Goal: Task Accomplishment & Management: Complete application form

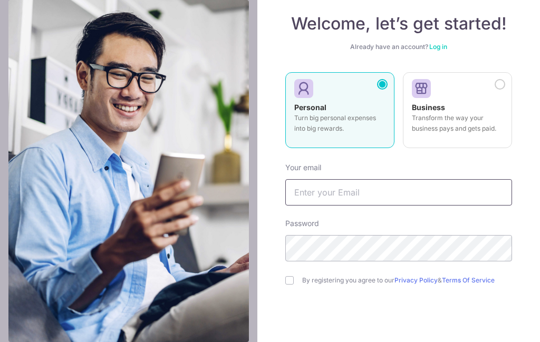
click at [435, 197] on input "text" at bounding box center [398, 192] width 227 height 26
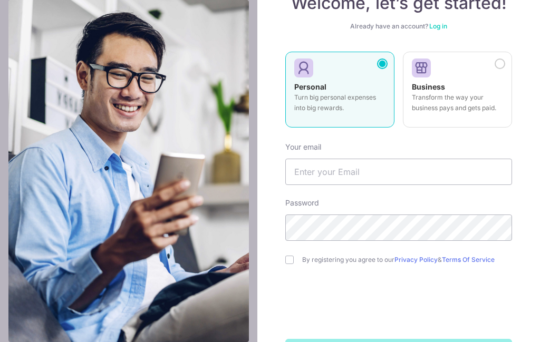
scroll to position [78, 0]
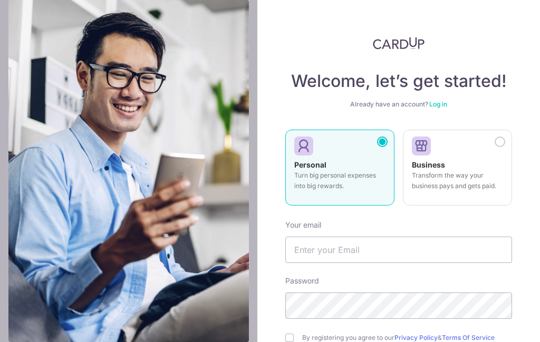
scroll to position [0, 0]
click at [417, 237] on input "text" at bounding box center [398, 250] width 227 height 26
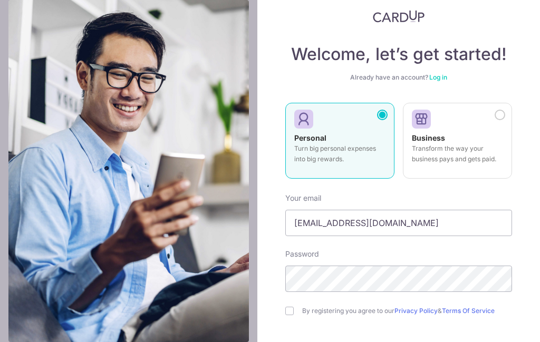
scroll to position [27, 0]
type input "[EMAIL_ADDRESS][DOMAIN_NAME]"
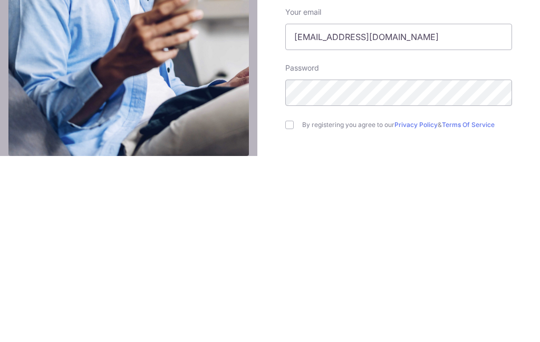
click at [292, 307] on input "checkbox" at bounding box center [289, 311] width 8 height 8
checkbox input "true"
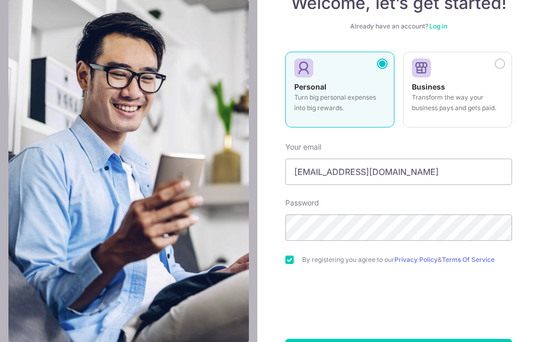
scroll to position [78, 0]
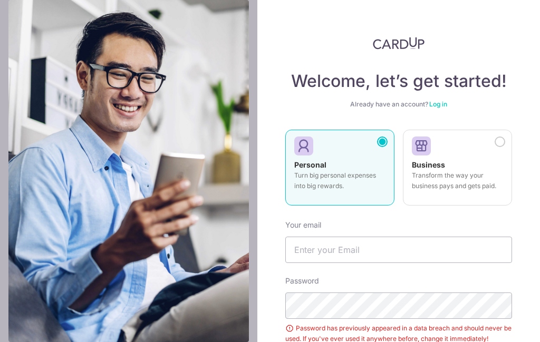
scroll to position [53, 0]
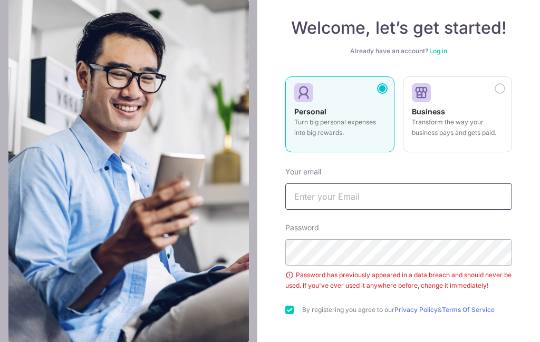
click at [389, 184] on input "text" at bounding box center [398, 197] width 227 height 26
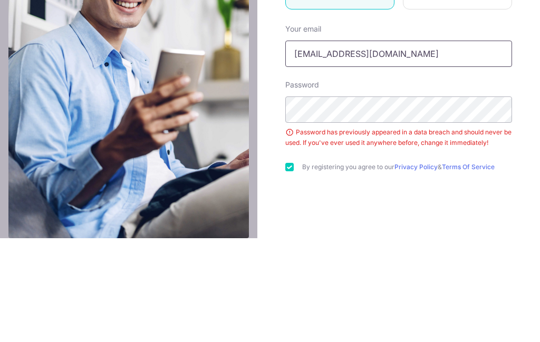
scroll to position [92, 0]
type input "[EMAIL_ADDRESS][DOMAIN_NAME]"
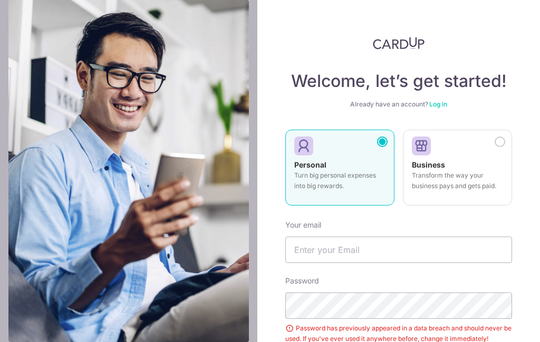
click at [442, 100] on link "Log in" at bounding box center [439, 104] width 18 height 8
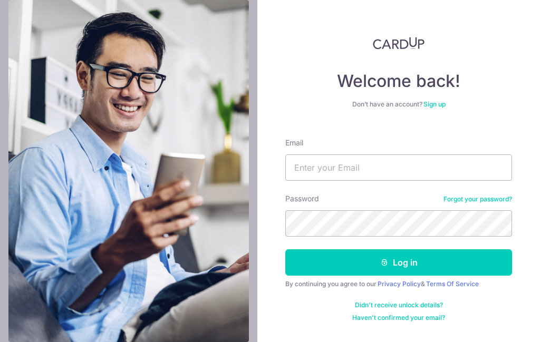
click at [434, 105] on link "Sign up" at bounding box center [435, 104] width 22 height 8
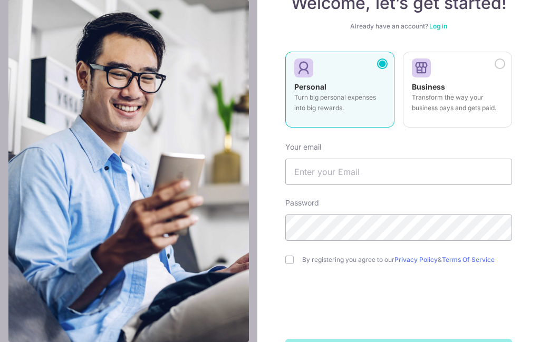
scroll to position [78, 0]
click at [365, 170] on input "text" at bounding box center [398, 172] width 227 height 26
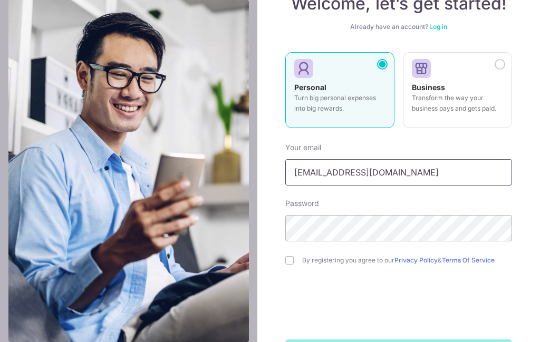
type input "[EMAIL_ADDRESS][DOMAIN_NAME]"
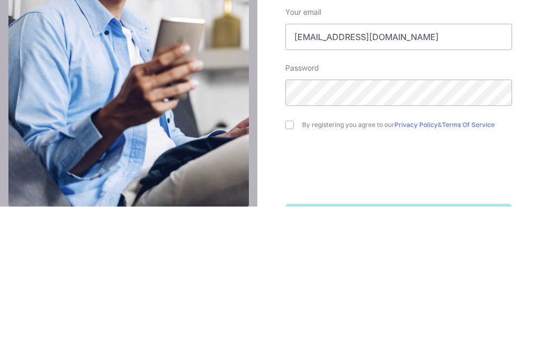
click at [298, 254] on div "By registering you agree to our Privacy Policy & Terms Of Service" at bounding box center [398, 260] width 227 height 13
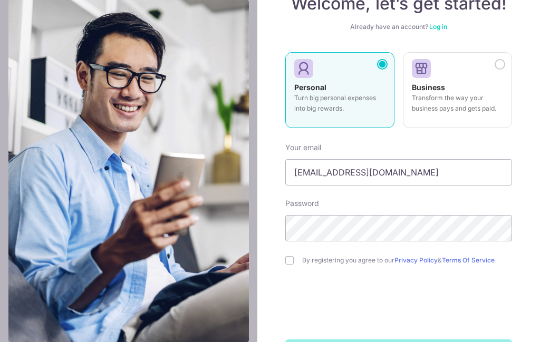
click at [518, 232] on div "Welcome, let’s get started! Already have an account? Log in Personal Turn big p…" at bounding box center [399, 171] width 283 height 342
click at [292, 256] on input "checkbox" at bounding box center [289, 260] width 8 height 8
checkbox input "true"
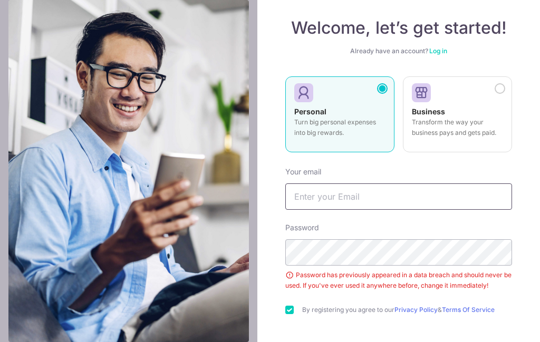
click at [367, 184] on input "text" at bounding box center [398, 197] width 227 height 26
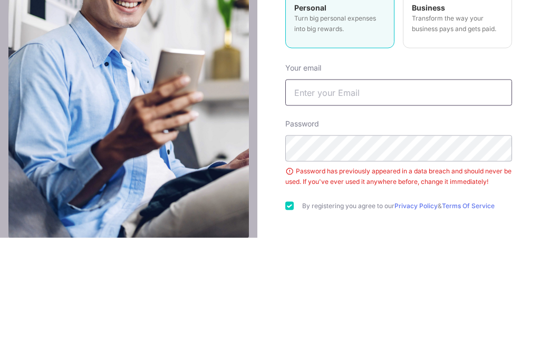
type input "l"
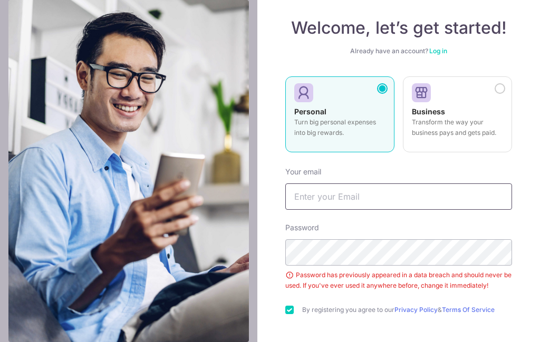
click at [383, 184] on input "text" at bounding box center [398, 197] width 227 height 26
type input "[EMAIL_ADDRESS][DOMAIN_NAME]"
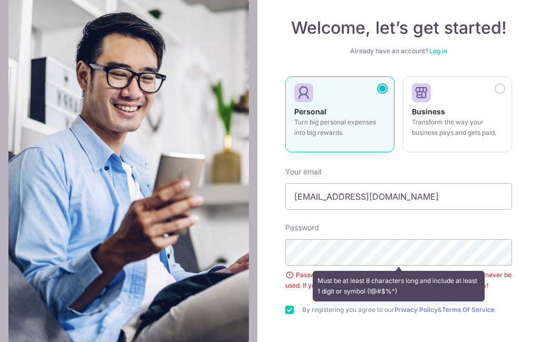
scroll to position [19, 0]
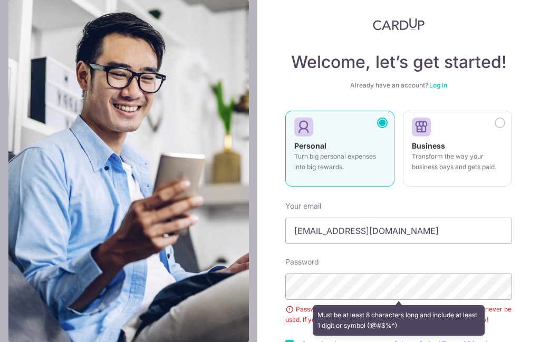
click at [442, 81] on link "Log in" at bounding box center [439, 85] width 18 height 8
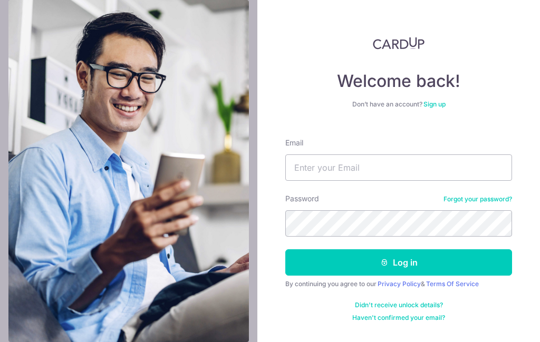
click at [441, 87] on h4 "Welcome back!" at bounding box center [398, 81] width 227 height 21
click at [437, 107] on link "Sign up" at bounding box center [435, 104] width 22 height 8
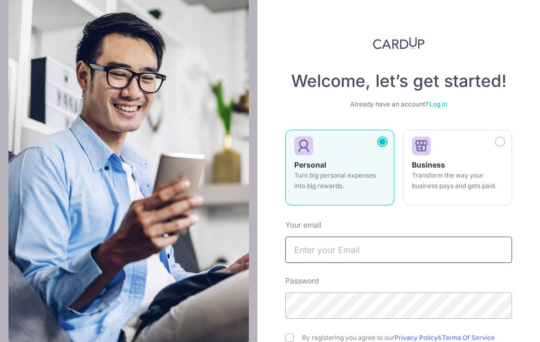
click at [375, 252] on input "text" at bounding box center [398, 250] width 227 height 26
type input "[EMAIL_ADDRESS][DOMAIN_NAME]"
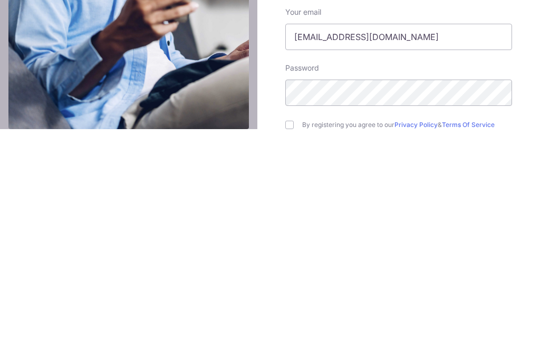
click at [293, 334] on input "checkbox" at bounding box center [289, 338] width 8 height 8
checkbox input "true"
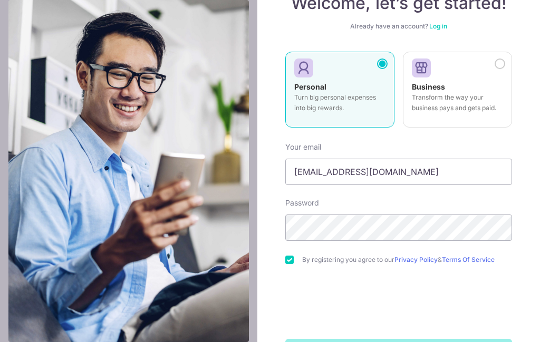
scroll to position [78, 0]
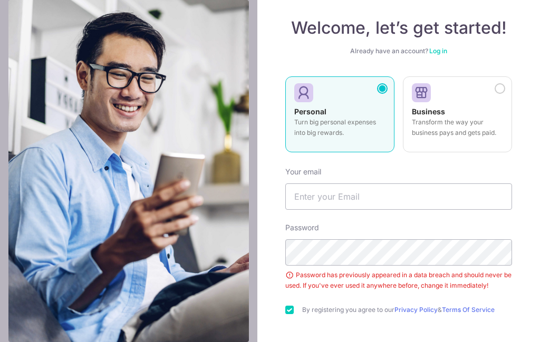
click at [440, 47] on link "Log in" at bounding box center [439, 51] width 18 height 8
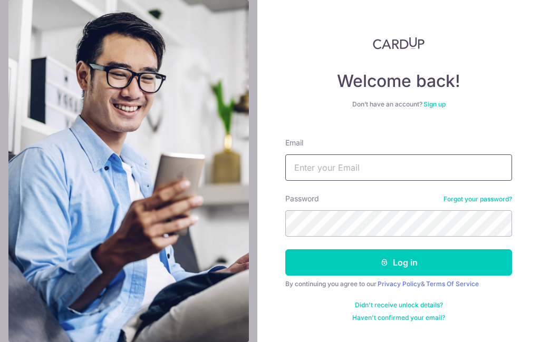
click at [388, 164] on input "Email" at bounding box center [398, 168] width 227 height 26
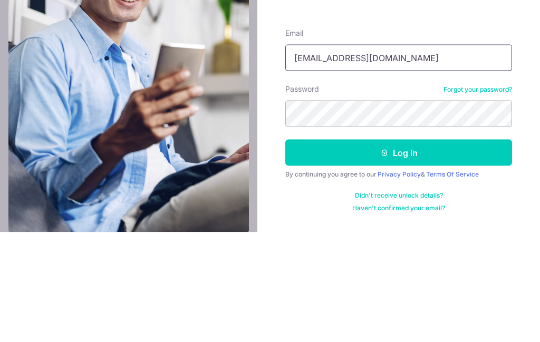
type input "[EMAIL_ADDRESS][DOMAIN_NAME]"
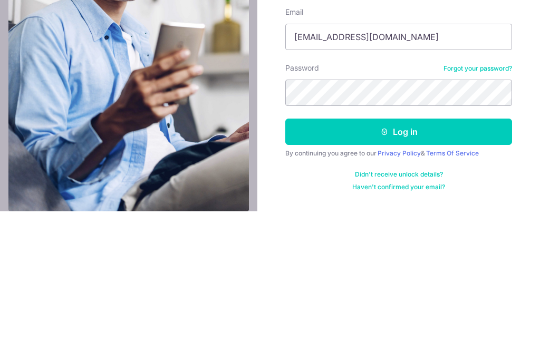
click at [425, 250] on button "Log in" at bounding box center [398, 263] width 227 height 26
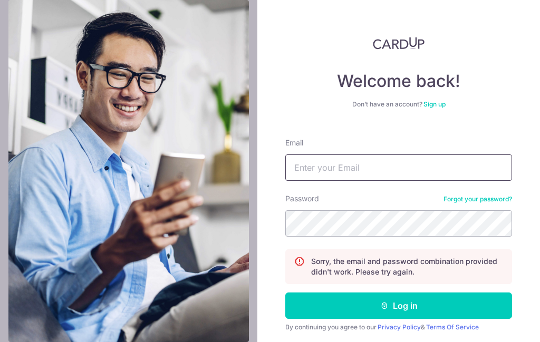
click at [393, 169] on input "Email" at bounding box center [398, 168] width 227 height 26
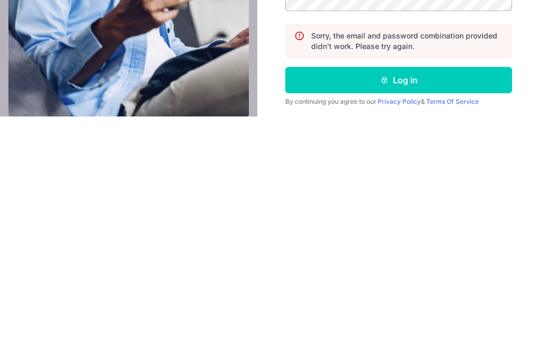
scroll to position [41, 0]
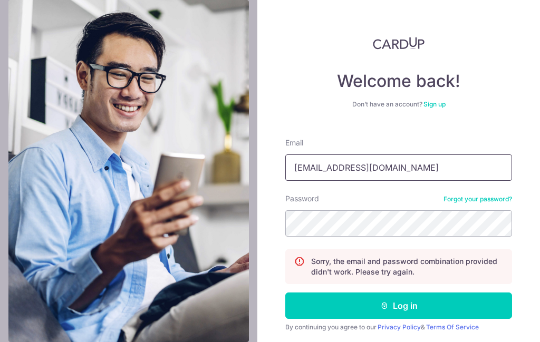
click at [425, 155] on input "[EMAIL_ADDRESS][DOMAIN_NAME]" at bounding box center [398, 168] width 227 height 26
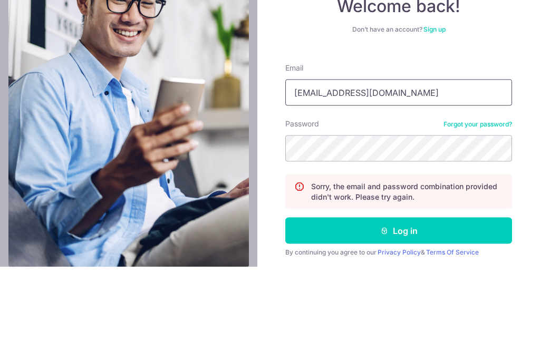
click at [348, 155] on input "[EMAIL_ADDRESS][DOMAIN_NAME]" at bounding box center [398, 168] width 227 height 26
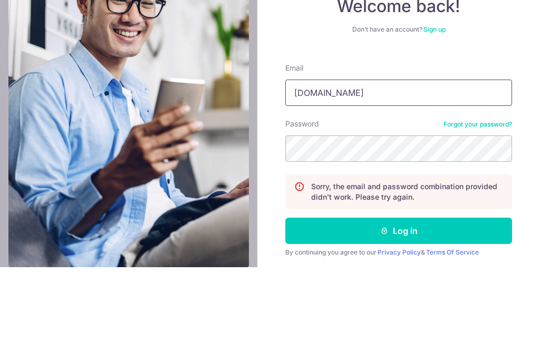
type input "[EMAIL_ADDRESS][DOMAIN_NAME]"
click at [410, 194] on div "Password Forgot your password?" at bounding box center [398, 215] width 227 height 43
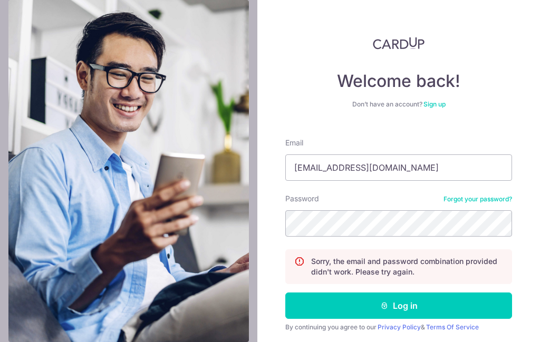
click at [435, 100] on link "Sign up" at bounding box center [435, 104] width 22 height 8
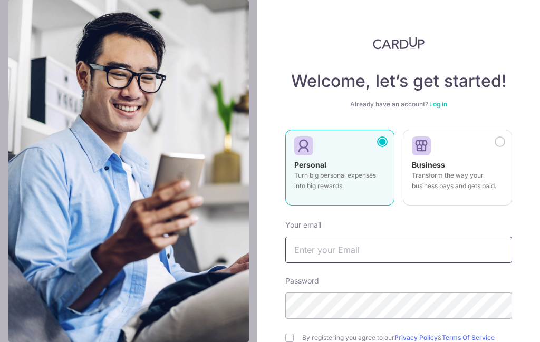
click at [447, 245] on input "text" at bounding box center [398, 250] width 227 height 26
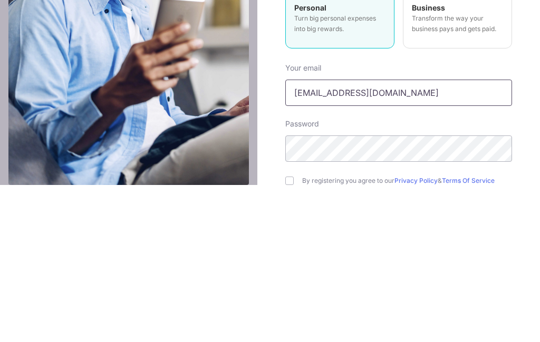
scroll to position [18, 0]
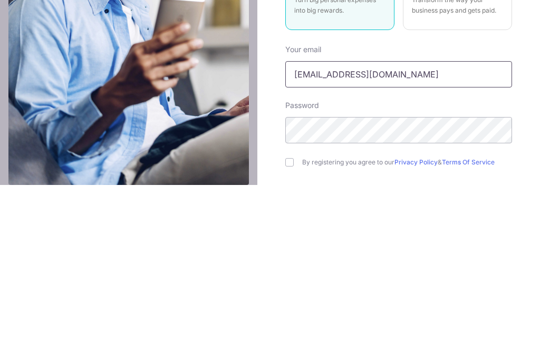
type input "[EMAIL_ADDRESS][DOMAIN_NAME]"
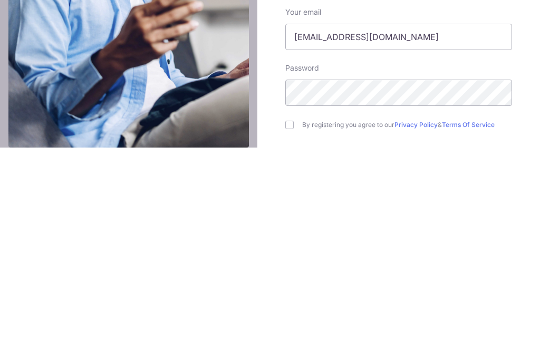
click at [293, 316] on input "checkbox" at bounding box center [289, 320] width 8 height 8
checkbox input "true"
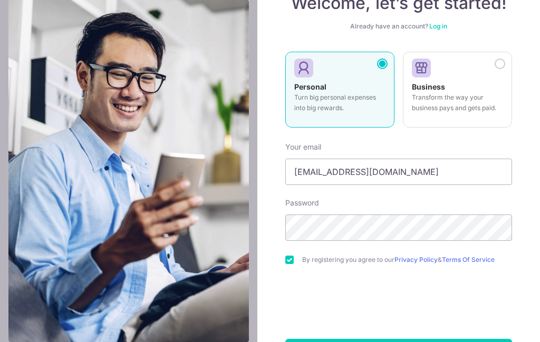
scroll to position [78, 0]
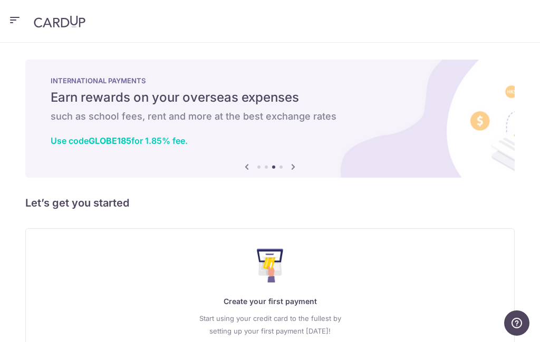
click at [372, 122] on h6 "such as school fees, rent and more at the best exchange rates" at bounding box center [270, 116] width 439 height 13
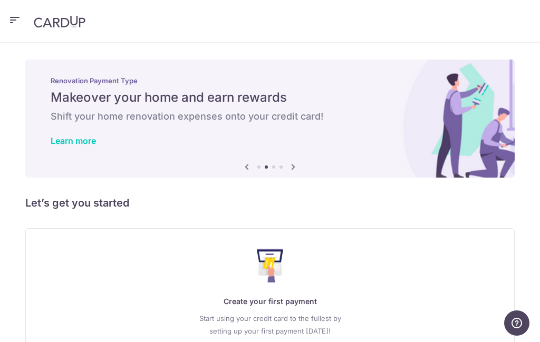
click at [12, 21] on icon "button" at bounding box center [14, 20] width 13 height 13
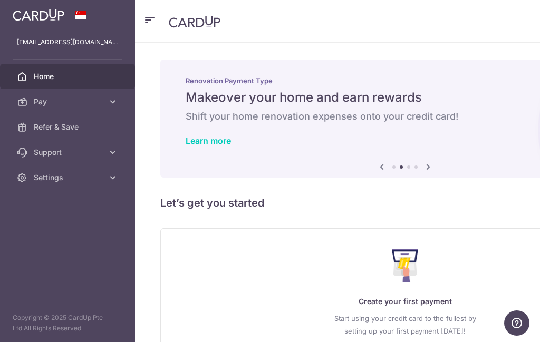
click at [42, 100] on span "Pay" at bounding box center [69, 102] width 70 height 11
click at [46, 181] on span "Cards" at bounding box center [69, 178] width 70 height 11
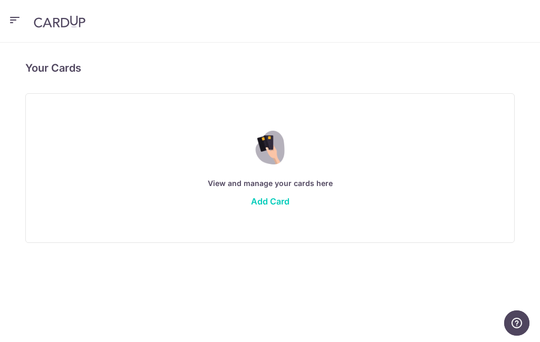
click at [8, 15] on icon "button" at bounding box center [14, 20] width 13 height 13
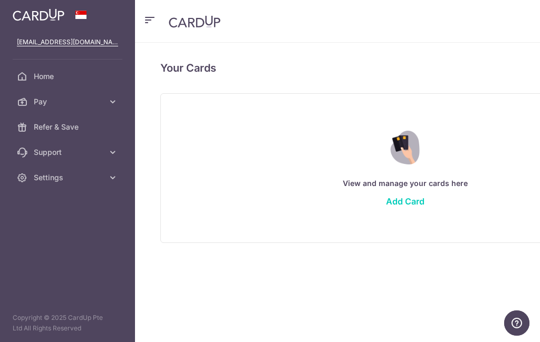
click at [41, 98] on span "Pay" at bounding box center [69, 102] width 70 height 11
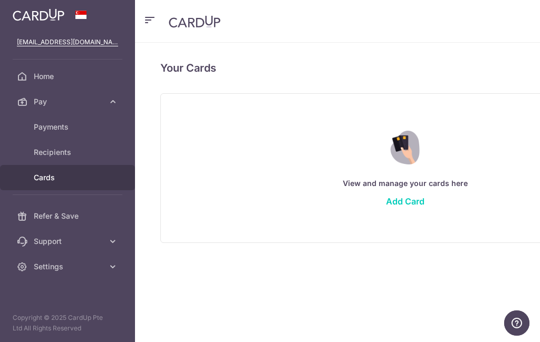
click at [39, 70] on link "Home" at bounding box center [67, 76] width 135 height 25
